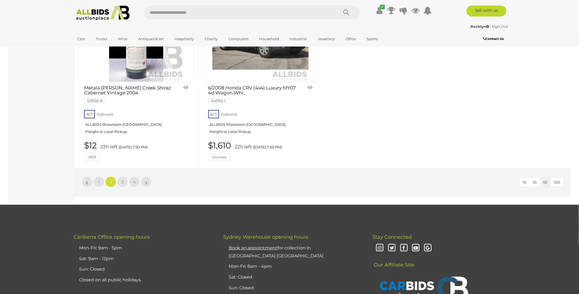
scroll to position [2321, 0]
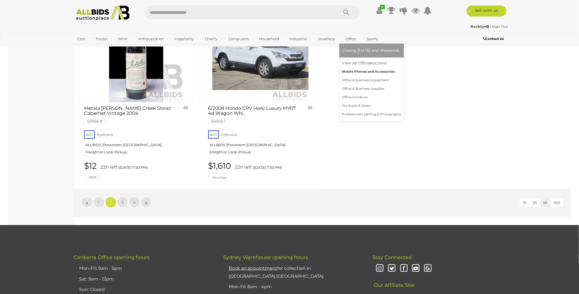
click at [358, 70] on link "Mobile Phones and Accessories" at bounding box center [371, 71] width 59 height 9
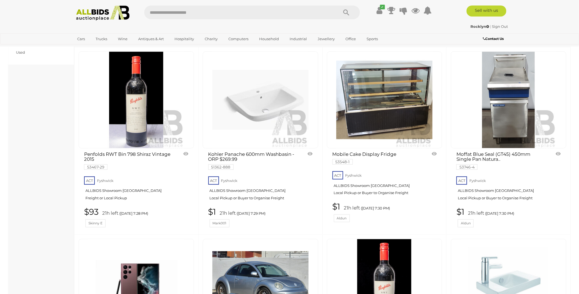
scroll to position [794, 0]
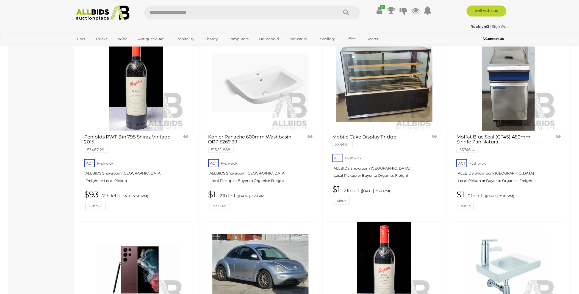
click at [504, 84] on img at bounding box center [509, 82] width 96 height 96
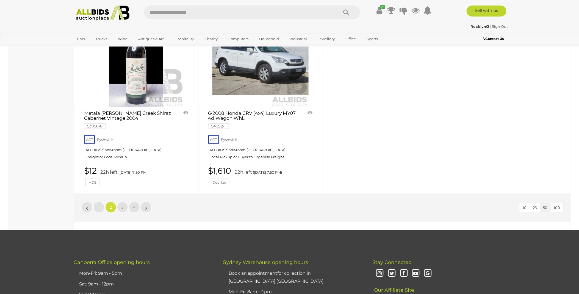
scroll to position [2331, 0]
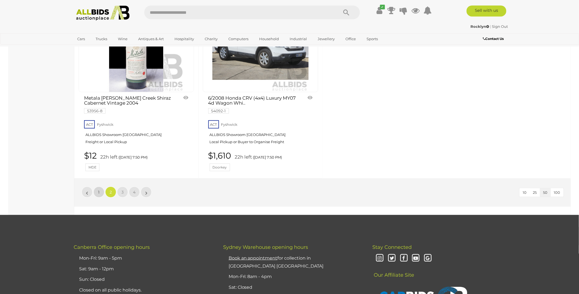
click at [100, 193] on link "1" at bounding box center [98, 191] width 11 height 11
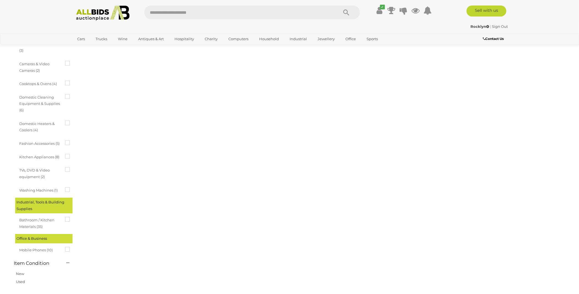
scroll to position [19, 0]
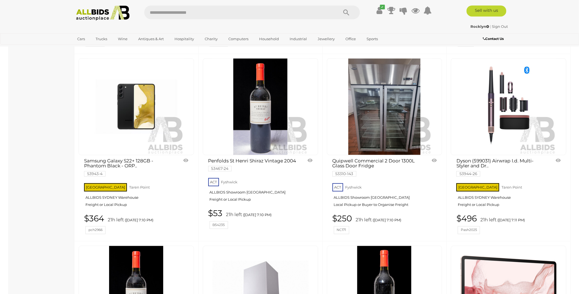
scroll to position [1729, 0]
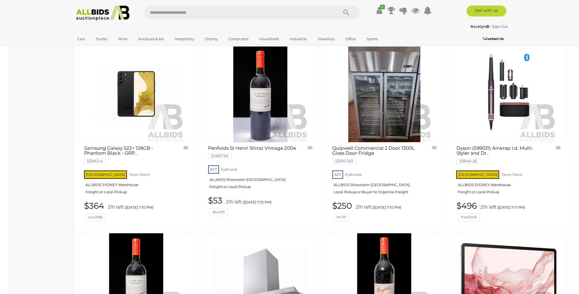
click at [387, 102] on img at bounding box center [384, 94] width 96 height 96
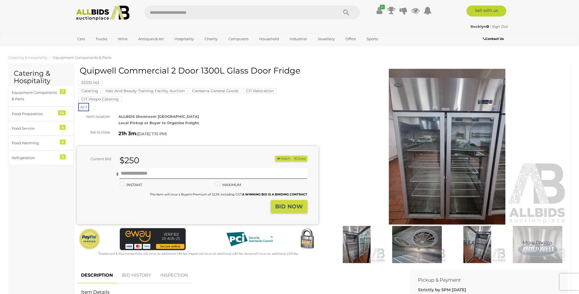
click at [435, 156] on img at bounding box center [448, 147] width 242 height 156
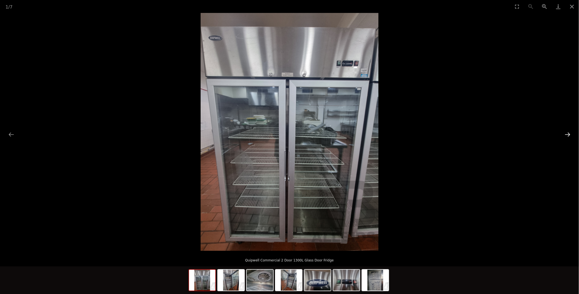
click at [568, 133] on button "Next slide" at bounding box center [568, 134] width 12 height 11
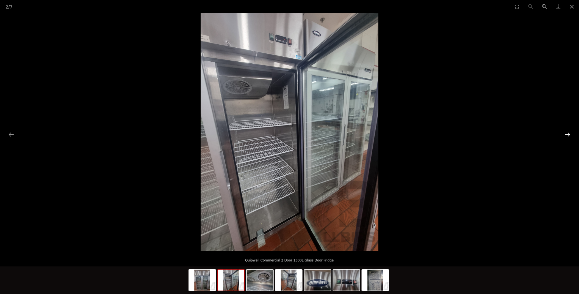
click at [568, 133] on button "Next slide" at bounding box center [568, 134] width 12 height 11
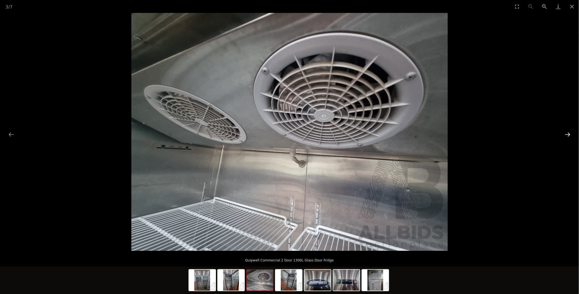
click at [568, 133] on button "Next slide" at bounding box center [568, 134] width 12 height 11
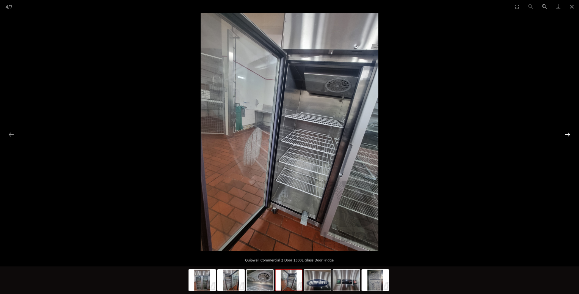
click at [568, 133] on button "Next slide" at bounding box center [568, 134] width 12 height 11
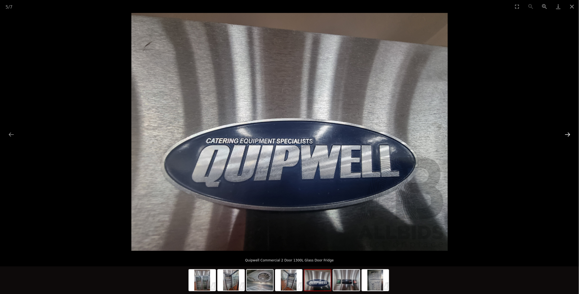
click at [568, 133] on button "Next slide" at bounding box center [568, 134] width 12 height 11
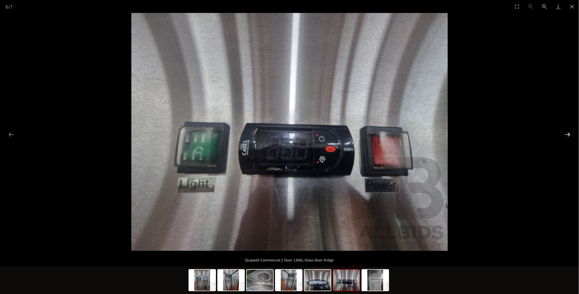
click at [568, 133] on button "Next slide" at bounding box center [568, 134] width 12 height 11
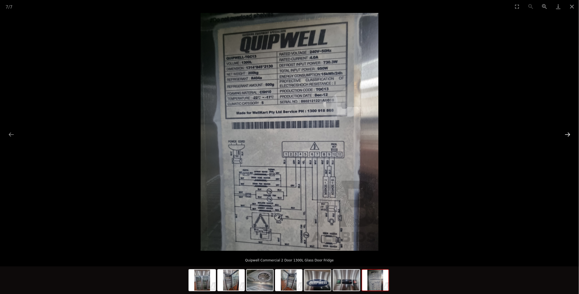
click at [568, 133] on button "Next slide" at bounding box center [568, 134] width 12 height 11
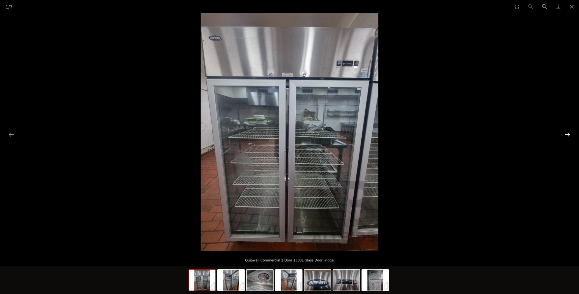
click at [568, 132] on button "Next slide" at bounding box center [568, 134] width 12 height 11
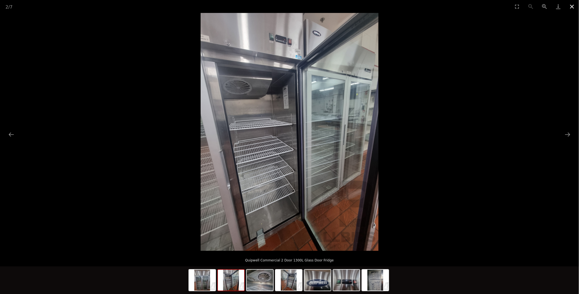
click at [572, 5] on button "Close gallery" at bounding box center [572, 6] width 14 height 13
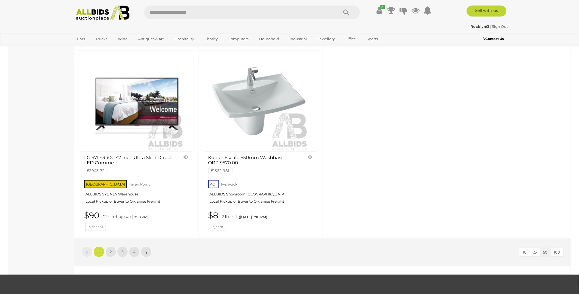
scroll to position [2291, 0]
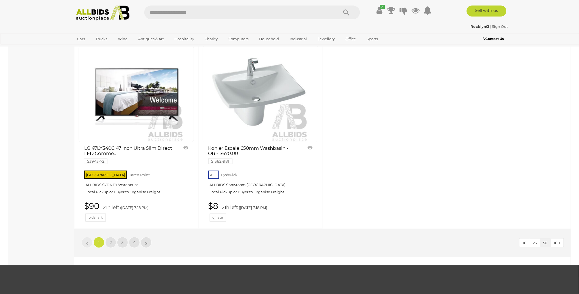
click at [140, 89] on img at bounding box center [136, 94] width 96 height 96
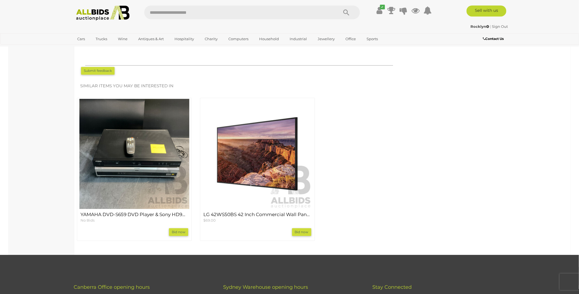
scroll to position [580, 0]
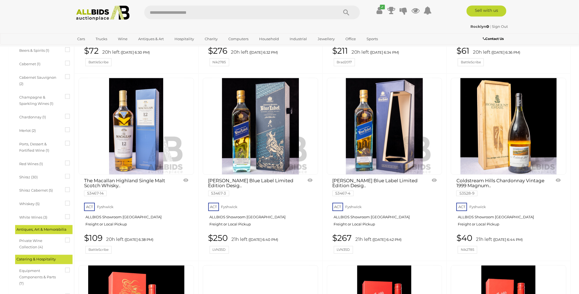
scroll to position [2274, 0]
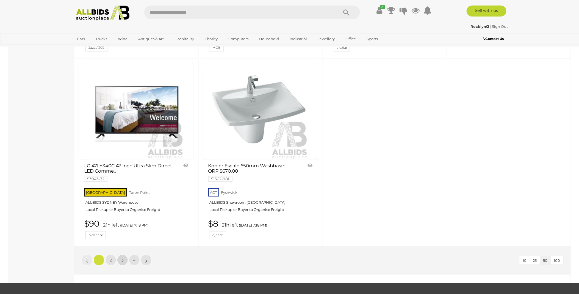
click at [122, 257] on span "3" at bounding box center [122, 259] width 2 height 5
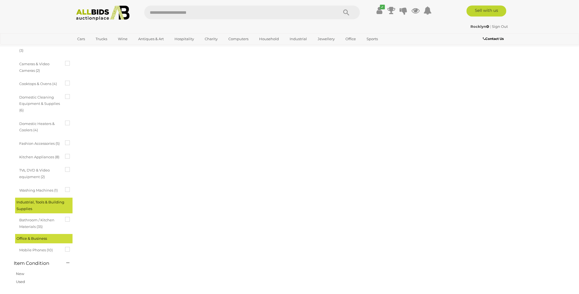
scroll to position [19, 0]
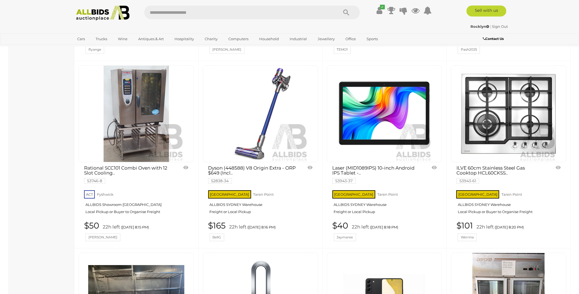
scroll to position [1882, 0]
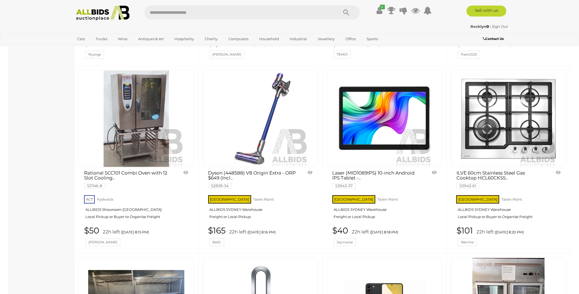
click at [138, 105] on link at bounding box center [136, 118] width 115 height 97
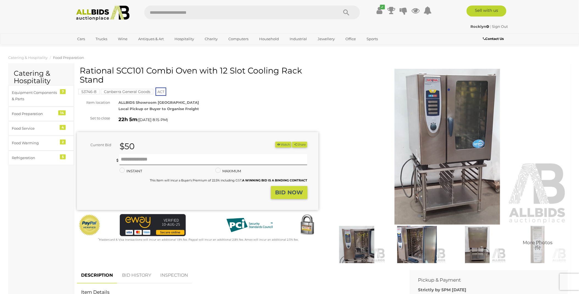
click at [456, 127] on img at bounding box center [448, 147] width 242 height 156
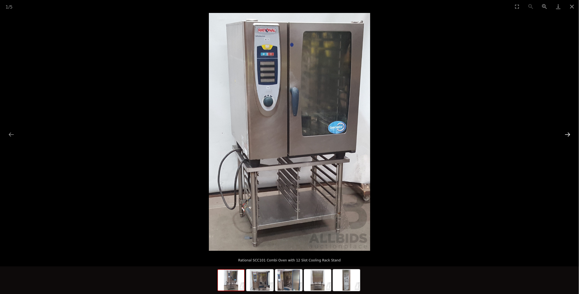
click at [567, 135] on button "Next slide" at bounding box center [568, 134] width 12 height 11
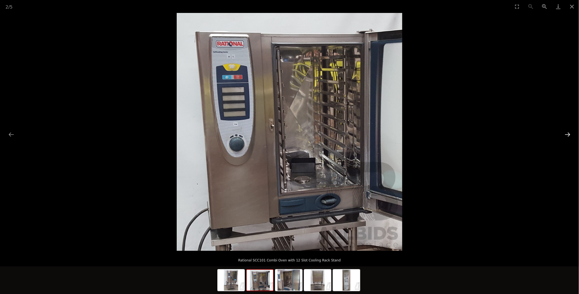
click at [567, 135] on button "Next slide" at bounding box center [568, 134] width 12 height 11
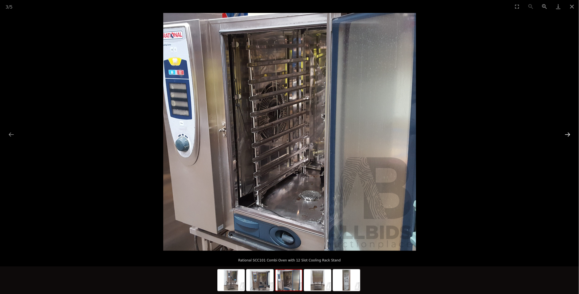
click at [567, 135] on button "Next slide" at bounding box center [568, 134] width 12 height 11
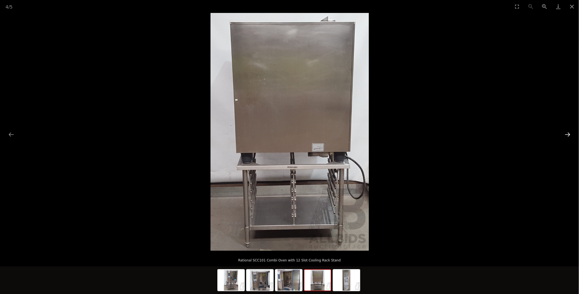
click at [566, 135] on button "Next slide" at bounding box center [568, 134] width 12 height 11
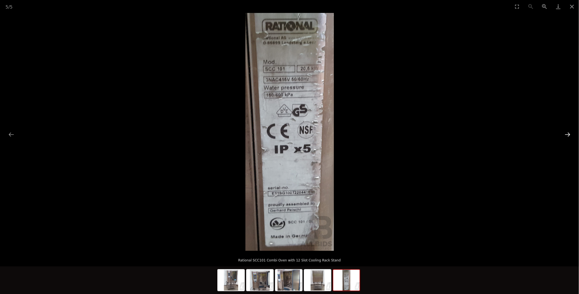
click at [566, 135] on button "Next slide" at bounding box center [568, 134] width 12 height 11
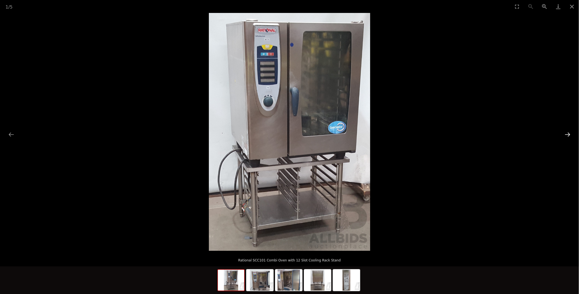
click at [566, 135] on button "Next slide" at bounding box center [568, 134] width 12 height 11
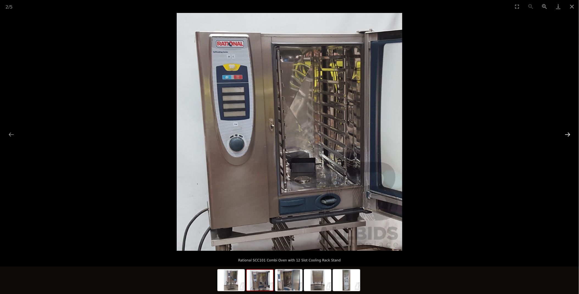
click at [566, 135] on button "Next slide" at bounding box center [568, 134] width 12 height 11
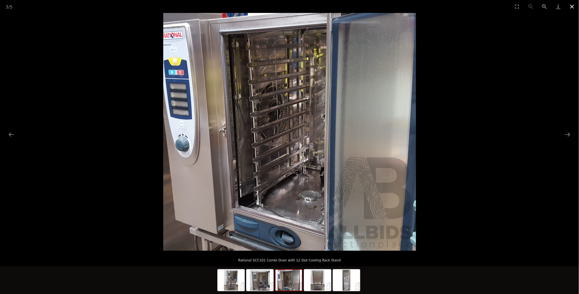
click at [573, 7] on button "Close gallery" at bounding box center [572, 6] width 14 height 13
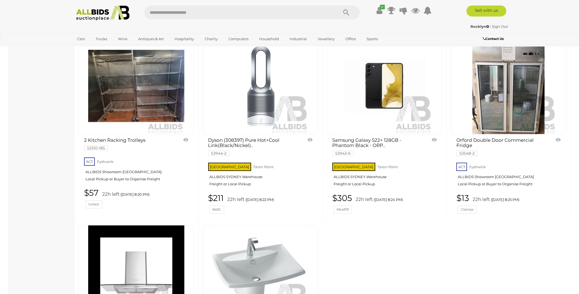
scroll to position [2112, 0]
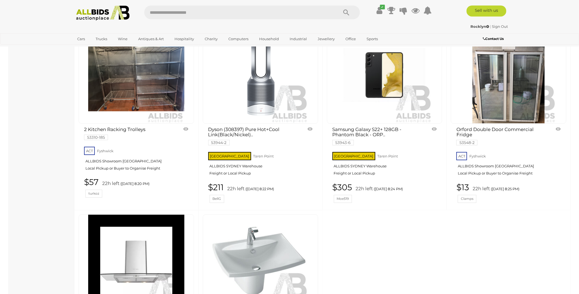
click at [512, 84] on img at bounding box center [509, 75] width 96 height 96
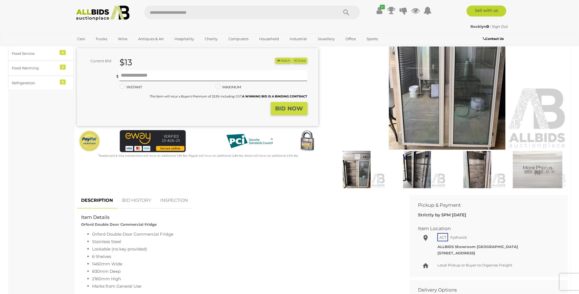
scroll to position [92, 0]
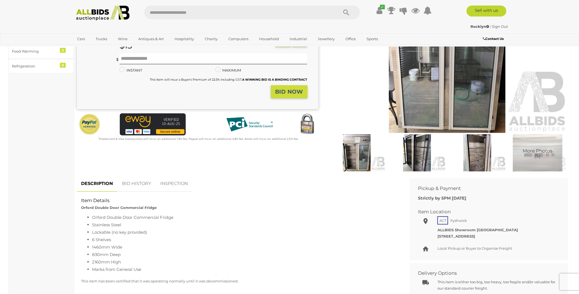
click at [413, 147] on img at bounding box center [417, 152] width 58 height 37
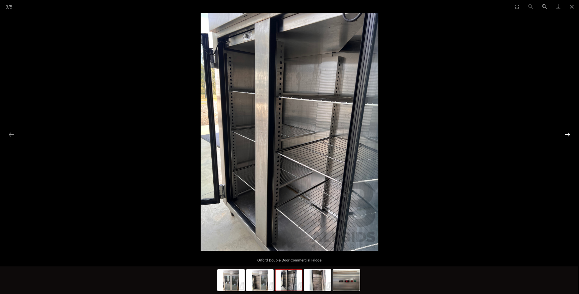
click at [570, 132] on button "Next slide" at bounding box center [568, 134] width 12 height 11
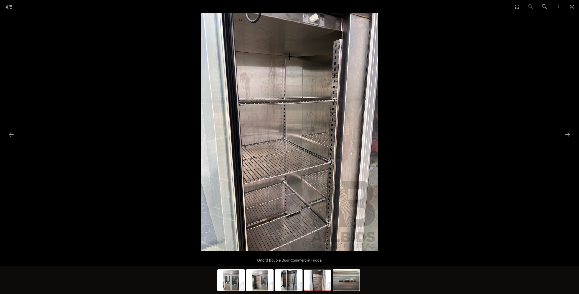
click at [567, 131] on button "Next slide" at bounding box center [568, 134] width 12 height 11
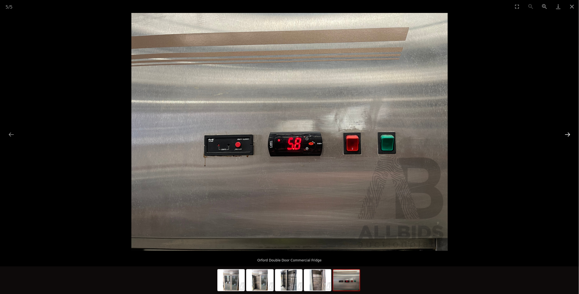
click at [569, 133] on button "Next slide" at bounding box center [568, 134] width 12 height 11
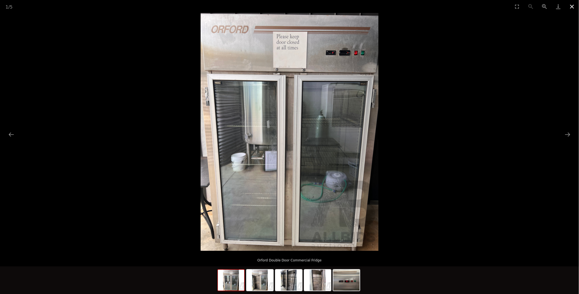
click at [572, 6] on button "Close gallery" at bounding box center [572, 6] width 14 height 13
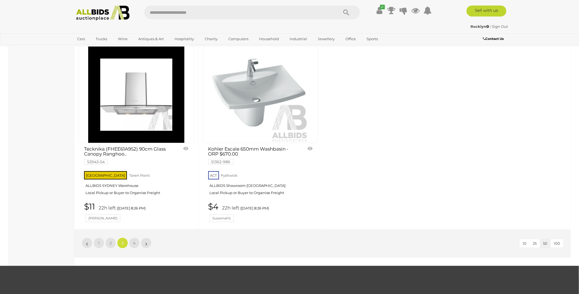
scroll to position [2391, 0]
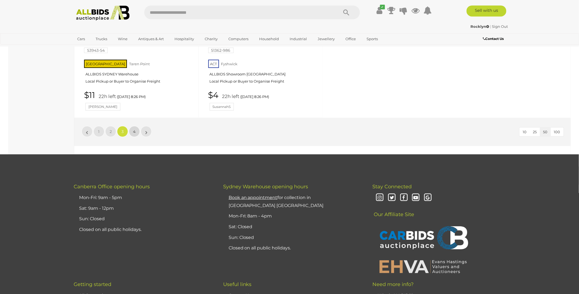
click at [135, 134] on span "4" at bounding box center [134, 131] width 2 height 5
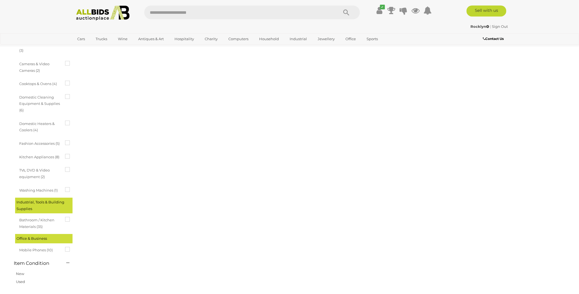
scroll to position [19, 0]
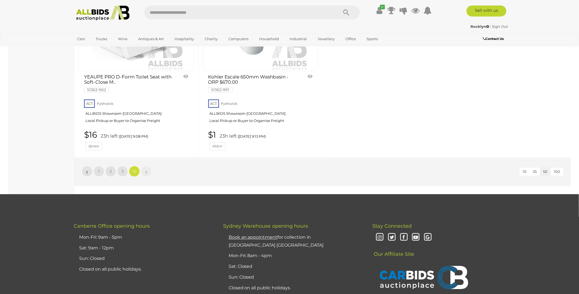
scroll to position [1130, 0]
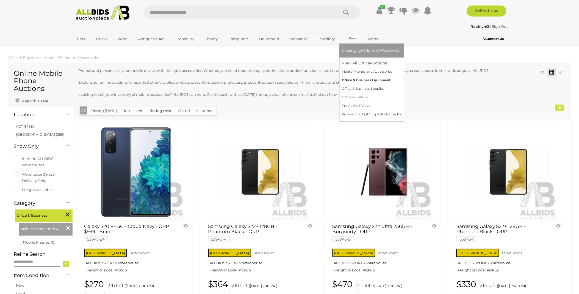
click at [361, 79] on link "Office & Business Equipment" at bounding box center [371, 80] width 59 height 9
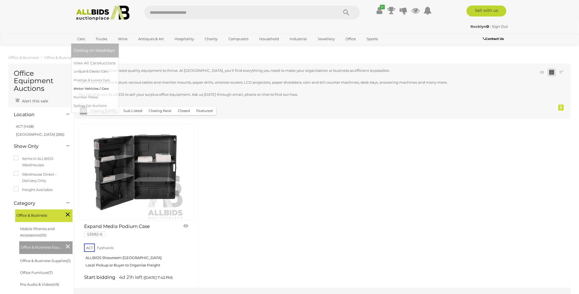
click at [91, 88] on link "Motor Vehicles / Cars" at bounding box center [95, 88] width 42 height 9
